Goal: Task Accomplishment & Management: Manage account settings

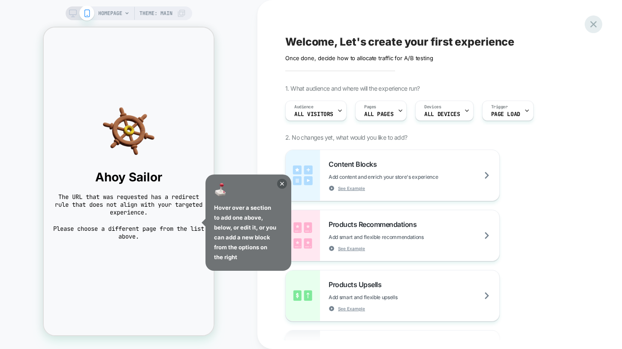
click at [591, 23] on icon at bounding box center [594, 24] width 12 height 12
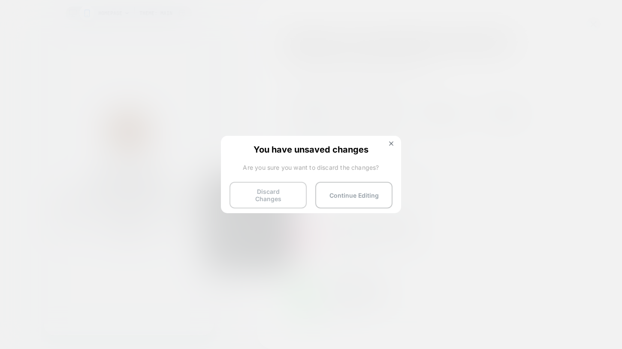
click at [281, 191] on button "Discard Changes" at bounding box center [268, 195] width 77 height 27
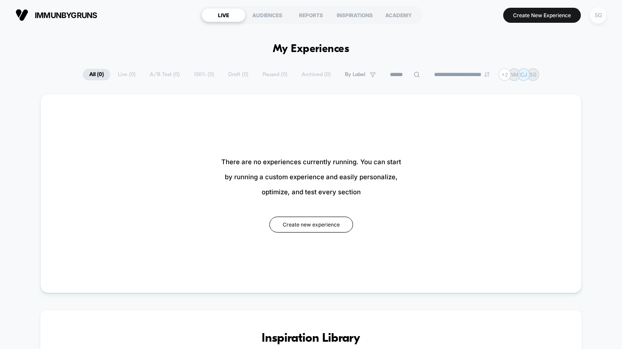
click at [600, 10] on div "SG" at bounding box center [598, 15] width 17 height 17
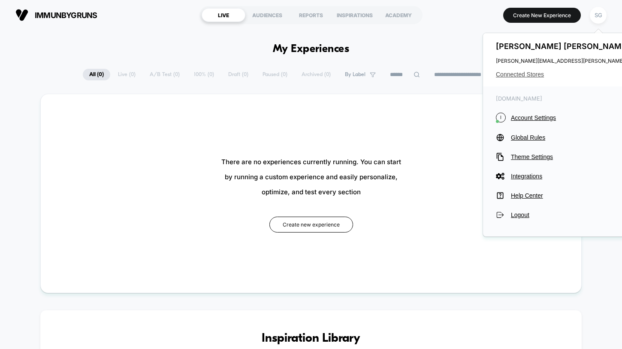
click at [521, 77] on span "Connected Stores" at bounding box center [581, 74] width 170 height 7
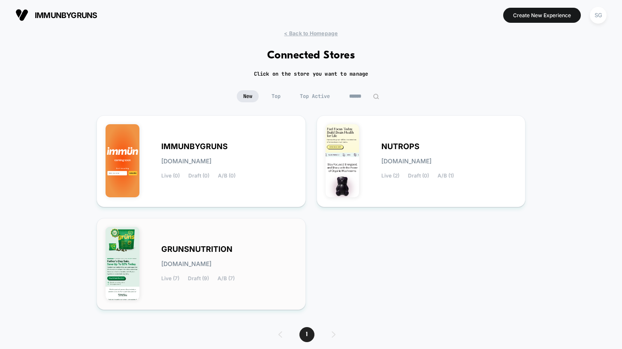
click at [181, 246] on span "GRUNSNUTRITION" at bounding box center [196, 249] width 71 height 6
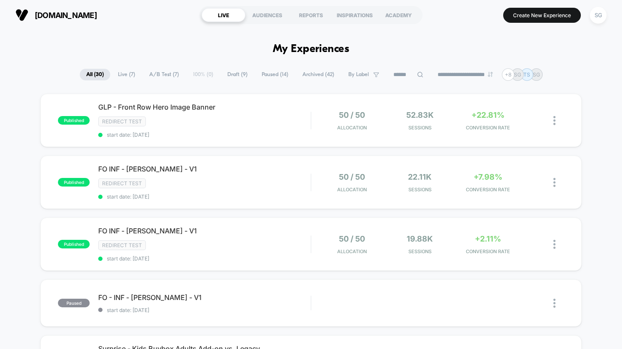
click at [154, 76] on span "A/B Test ( 7 )" at bounding box center [164, 75] width 42 height 12
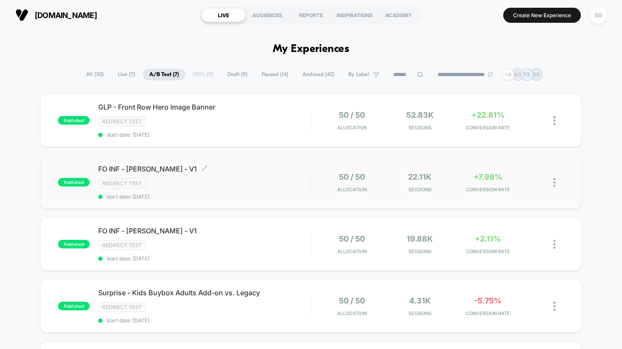
click at [168, 164] on span "FO INF - [PERSON_NAME] - V1 Click to edit experience details" at bounding box center [204, 168] width 212 height 9
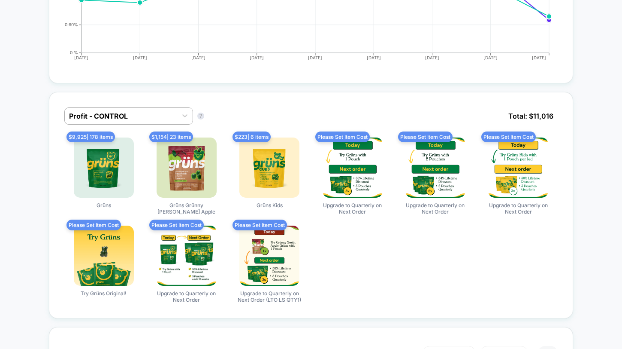
scroll to position [467, 0]
